Goal: Navigation & Orientation: Find specific page/section

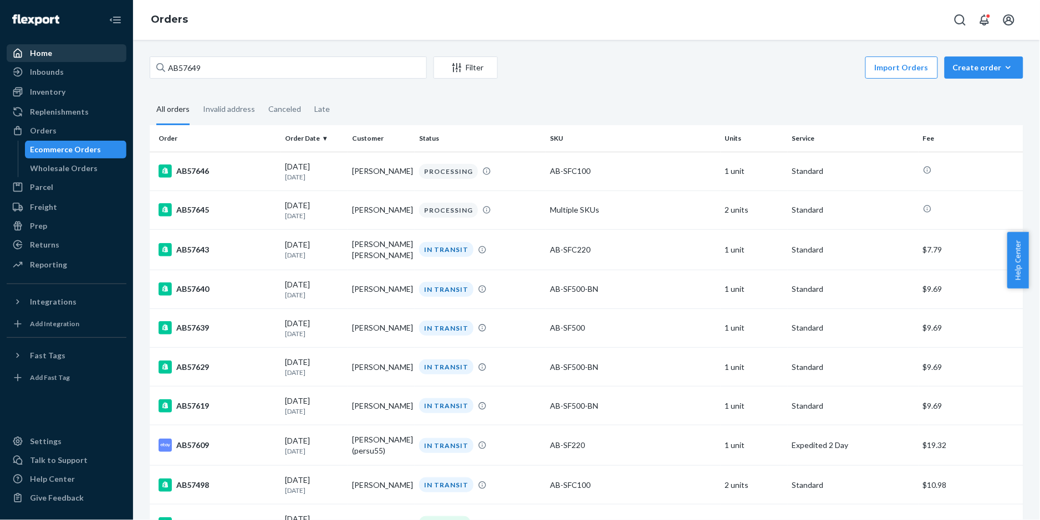
click at [63, 54] on div "Home" at bounding box center [67, 53] width 118 height 16
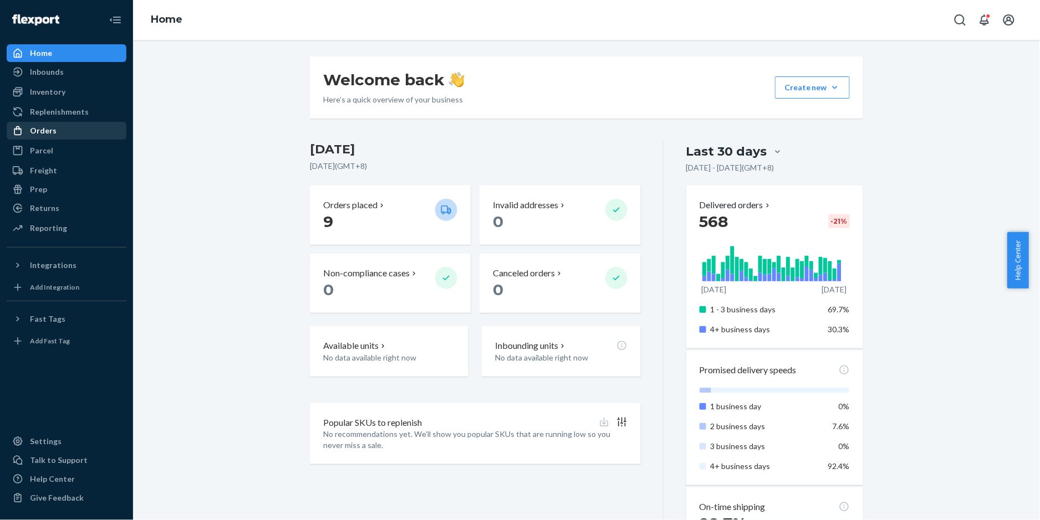
click at [51, 127] on div "Orders" at bounding box center [43, 130] width 27 height 11
